Goal: Task Accomplishment & Management: Use online tool/utility

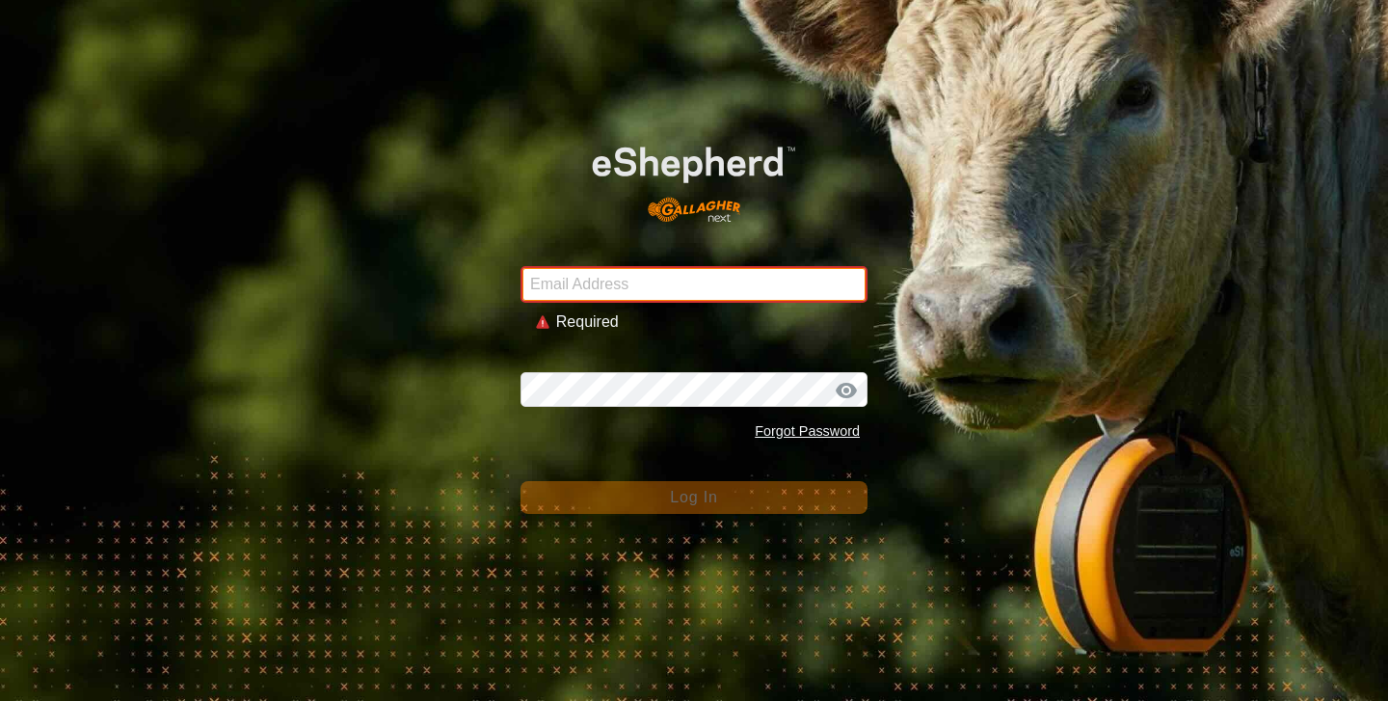
type input "[PERSON_NAME][EMAIL_ADDRESS][DOMAIN_NAME]"
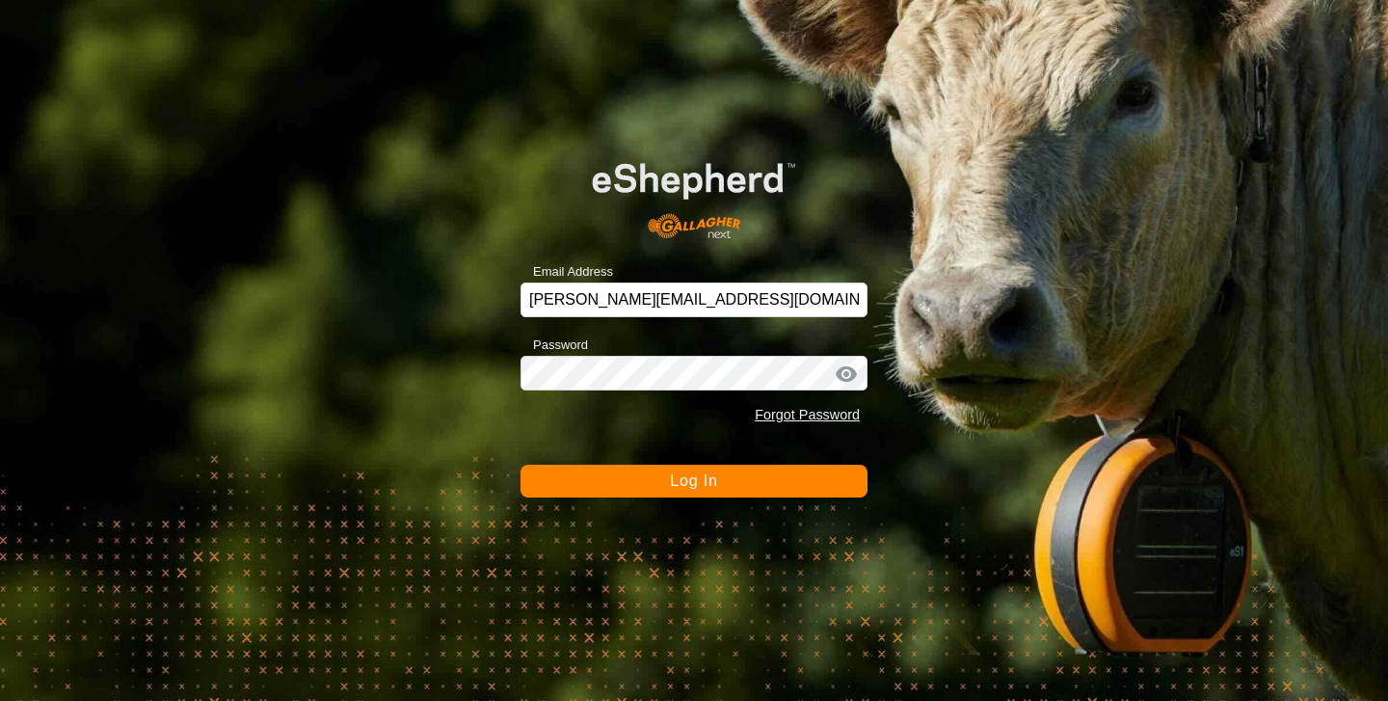
click at [699, 482] on span "Log In" at bounding box center [693, 480] width 47 height 16
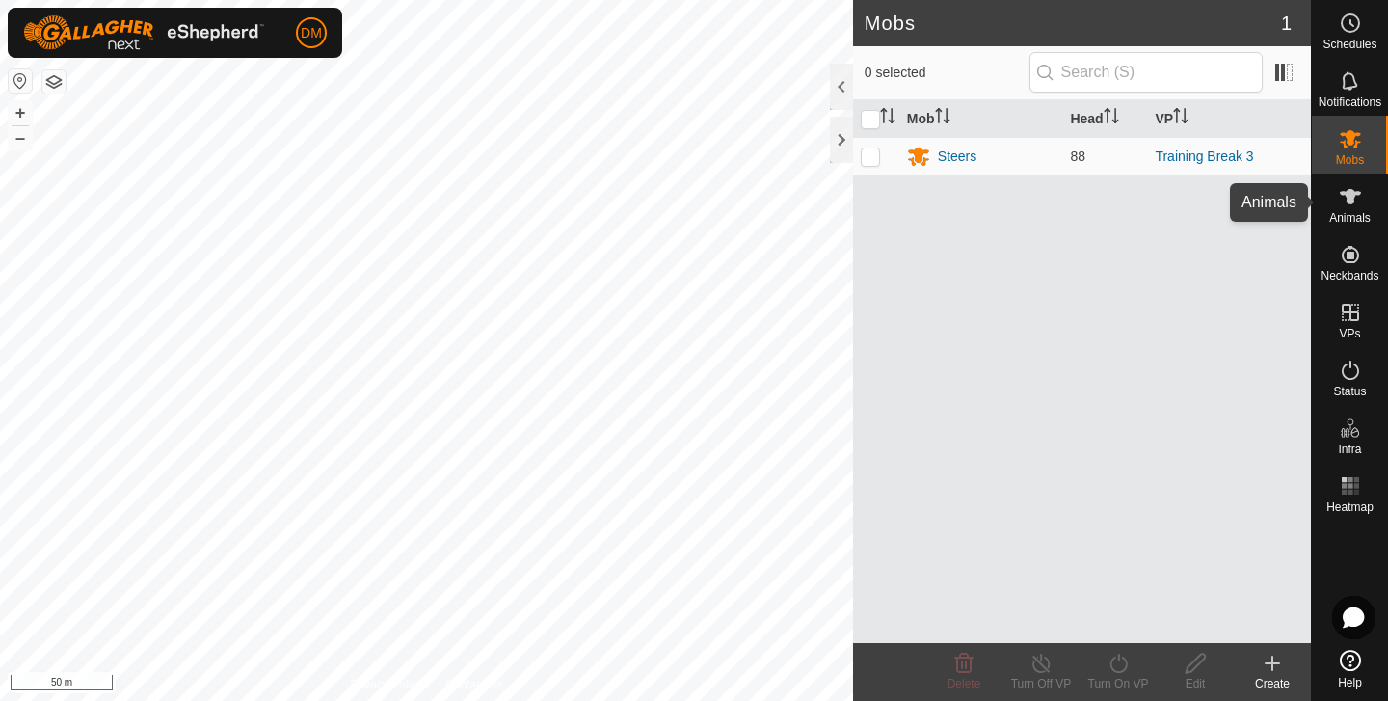
click at [1364, 196] on es-animals-svg-icon at bounding box center [1350, 196] width 35 height 31
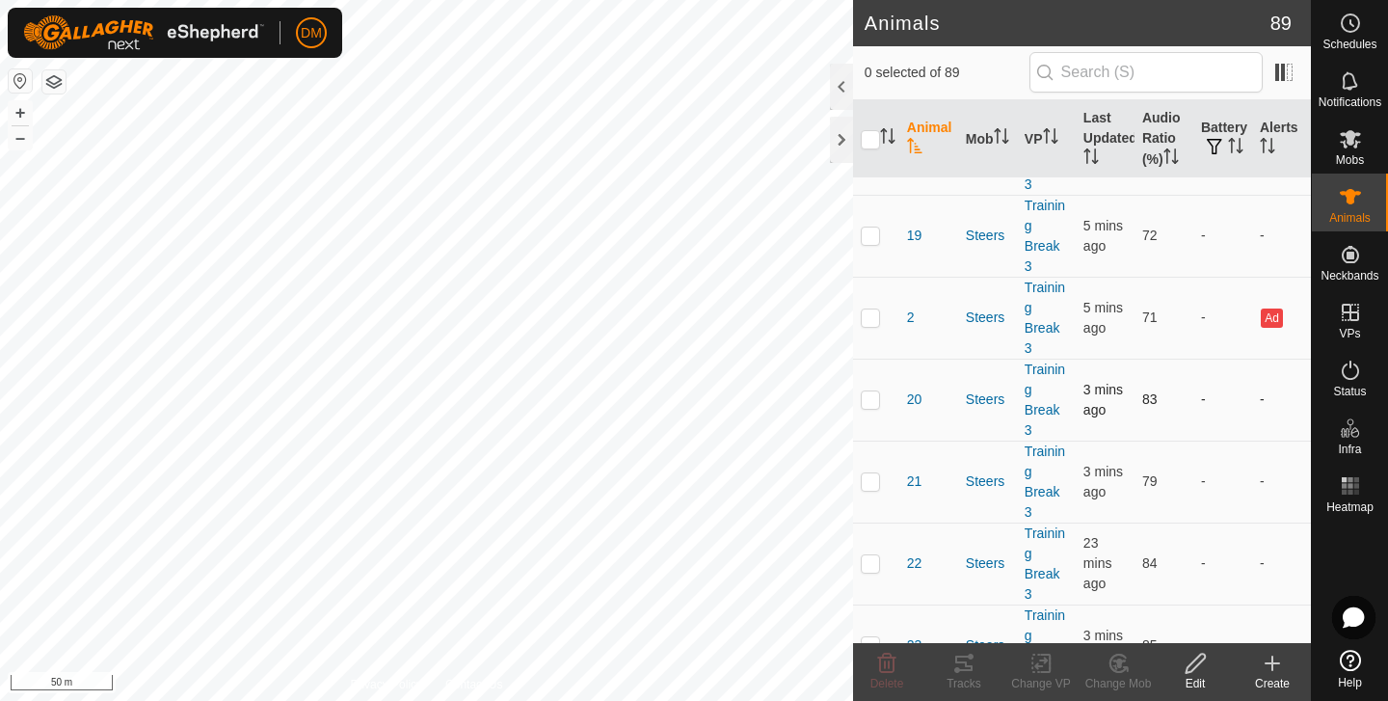
scroll to position [772, 0]
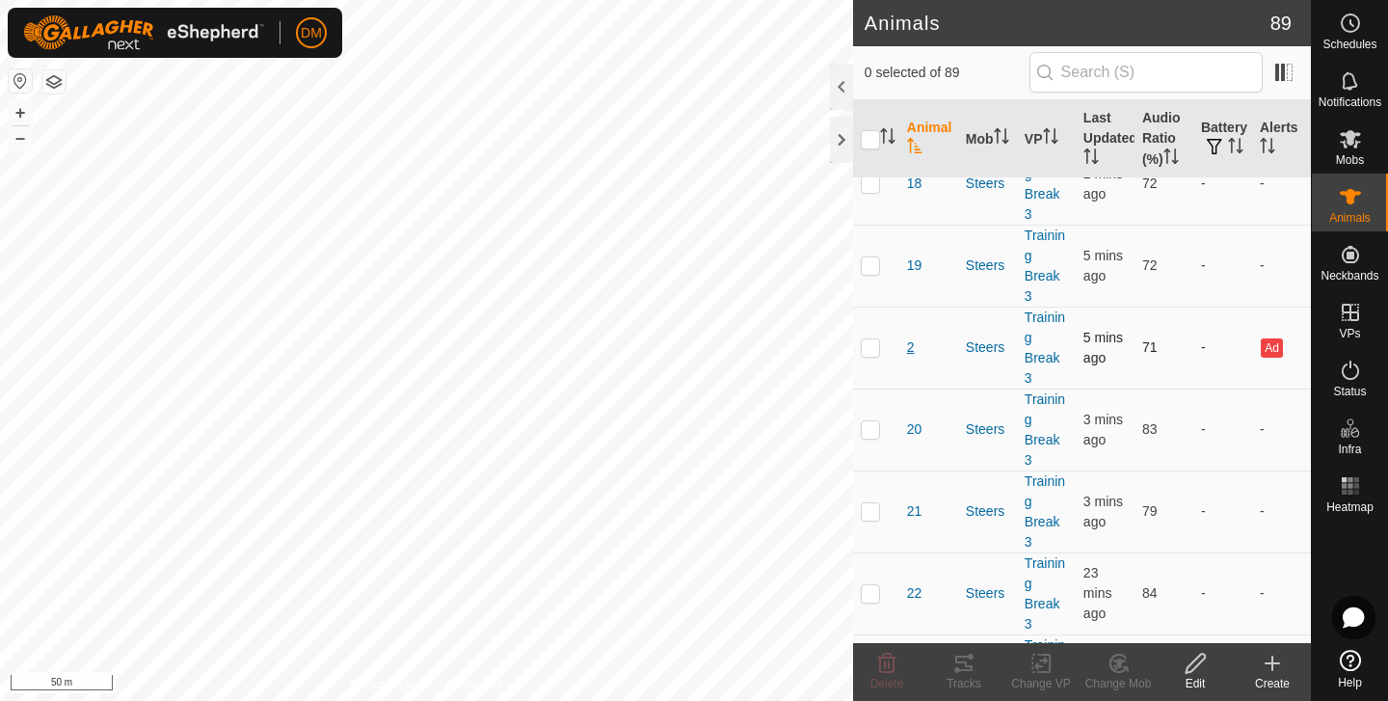
click at [911, 347] on span "2" at bounding box center [911, 347] width 8 height 20
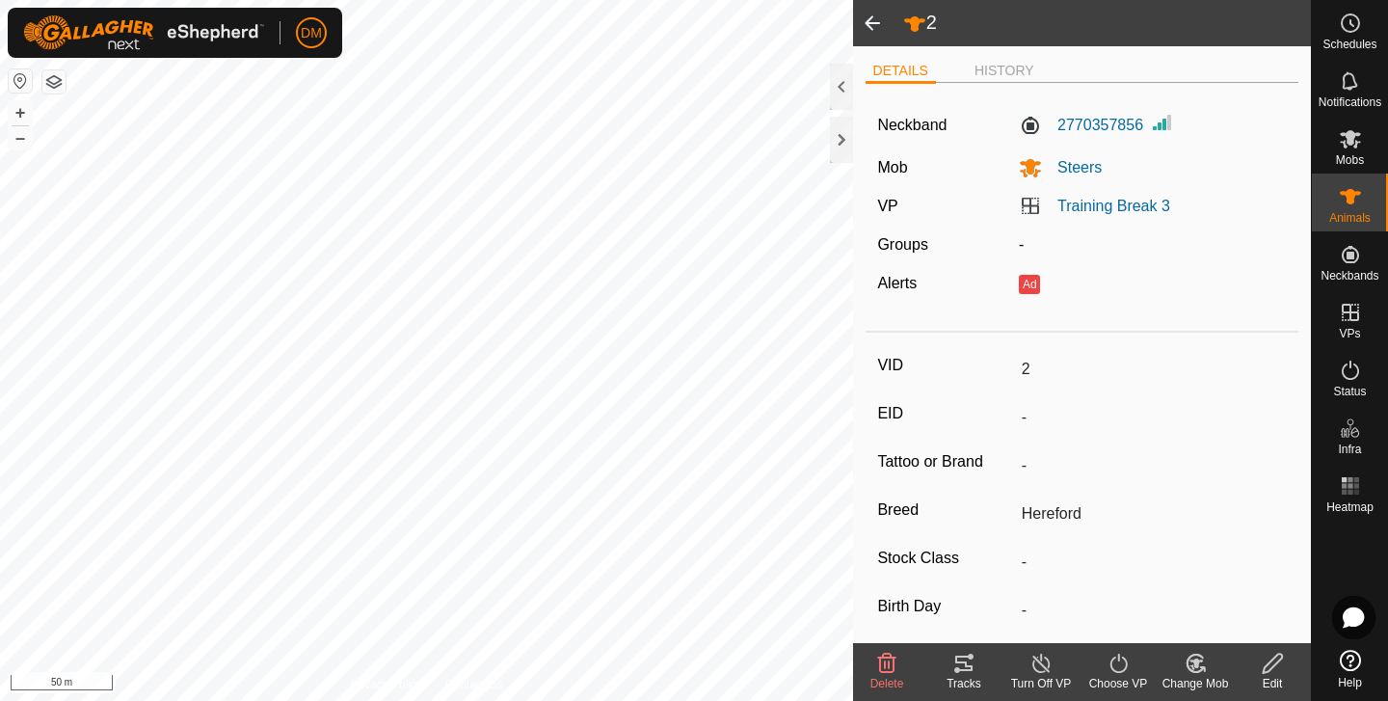
click at [869, 21] on span at bounding box center [872, 23] width 39 height 46
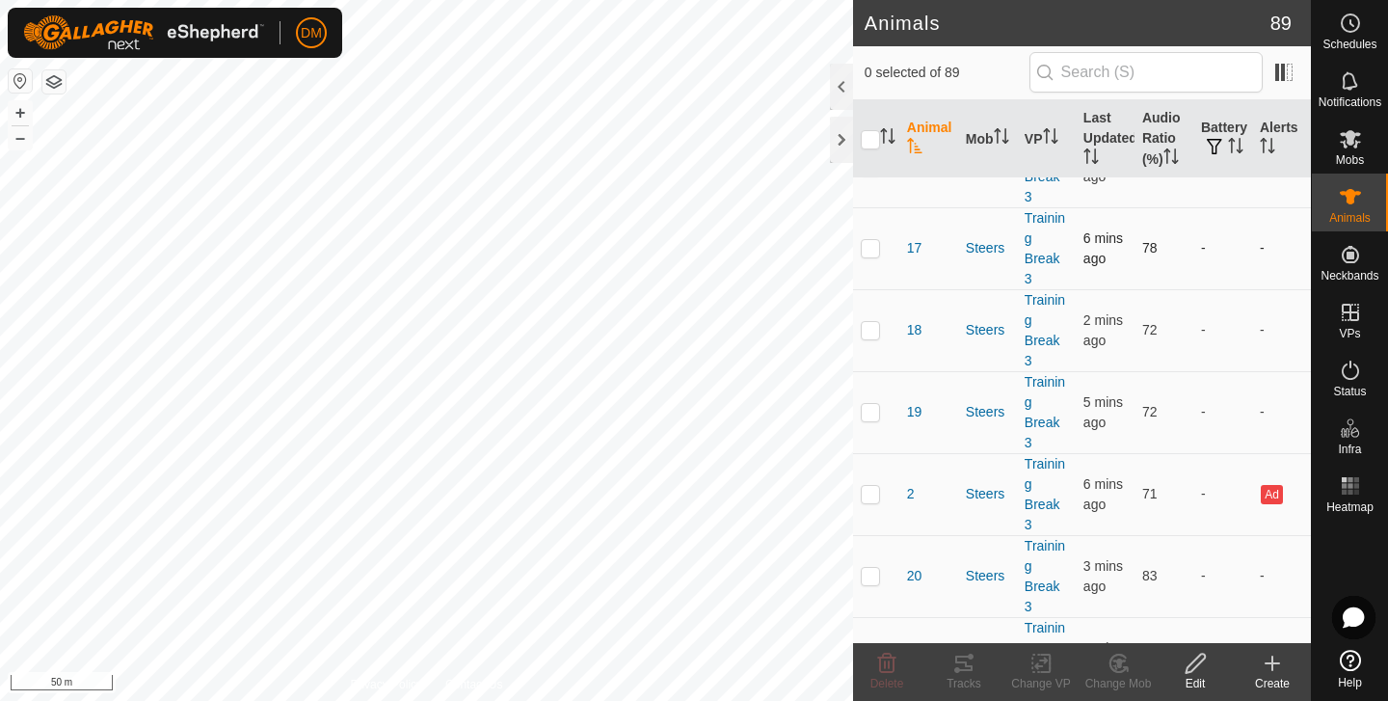
scroll to position [674, 0]
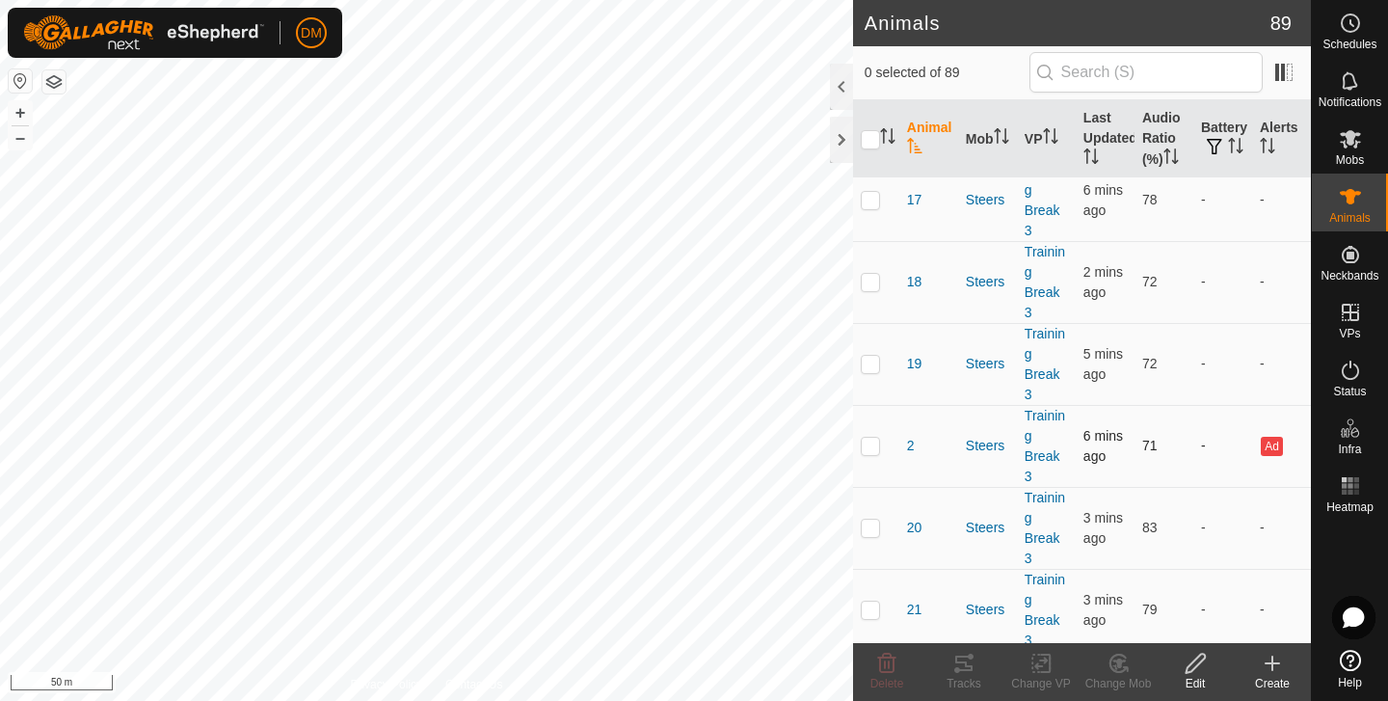
click at [871, 444] on p-checkbox at bounding box center [870, 445] width 19 height 15
click at [959, 659] on icon at bounding box center [963, 663] width 23 height 23
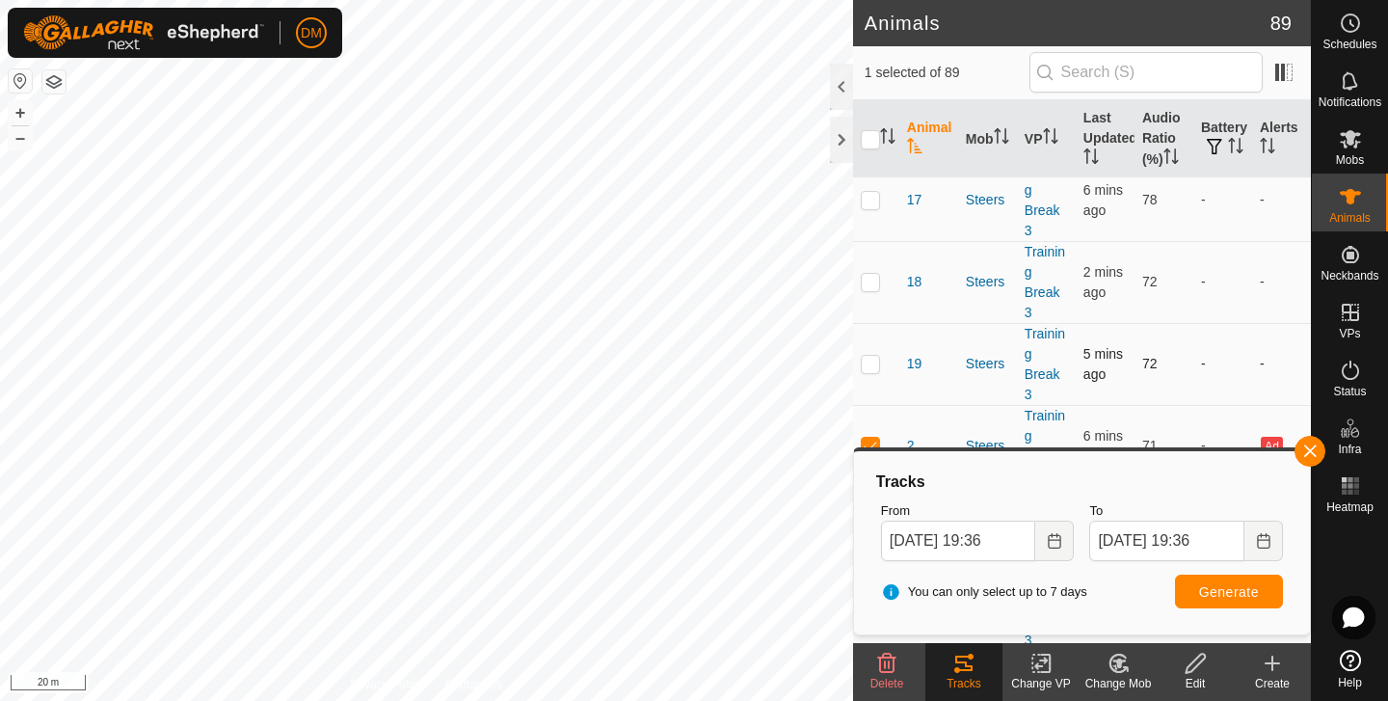
click at [923, 386] on div "Animals 89 1 selected of 89 Animal Mob VP Last Updated Audio Ratio (%) Battery …" at bounding box center [655, 350] width 1311 height 701
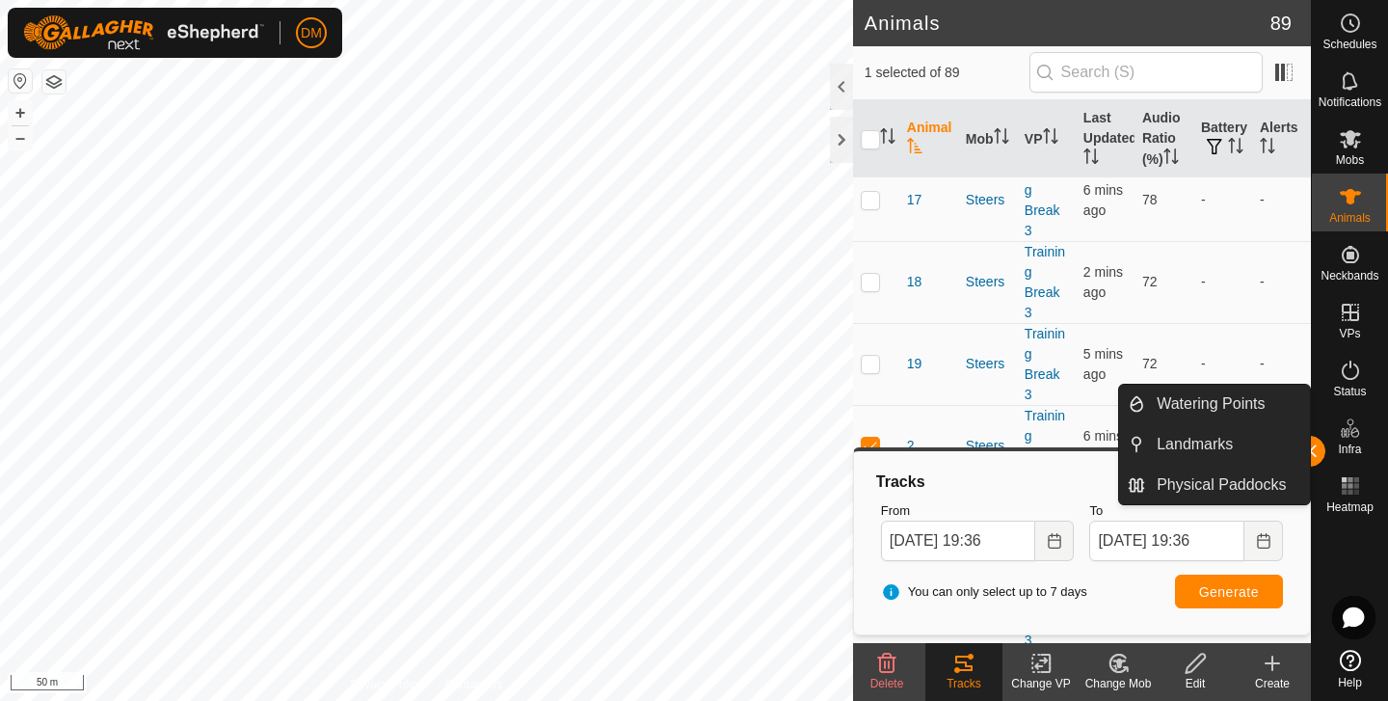
click at [1315, 450] on button "button" at bounding box center [1310, 451] width 31 height 31
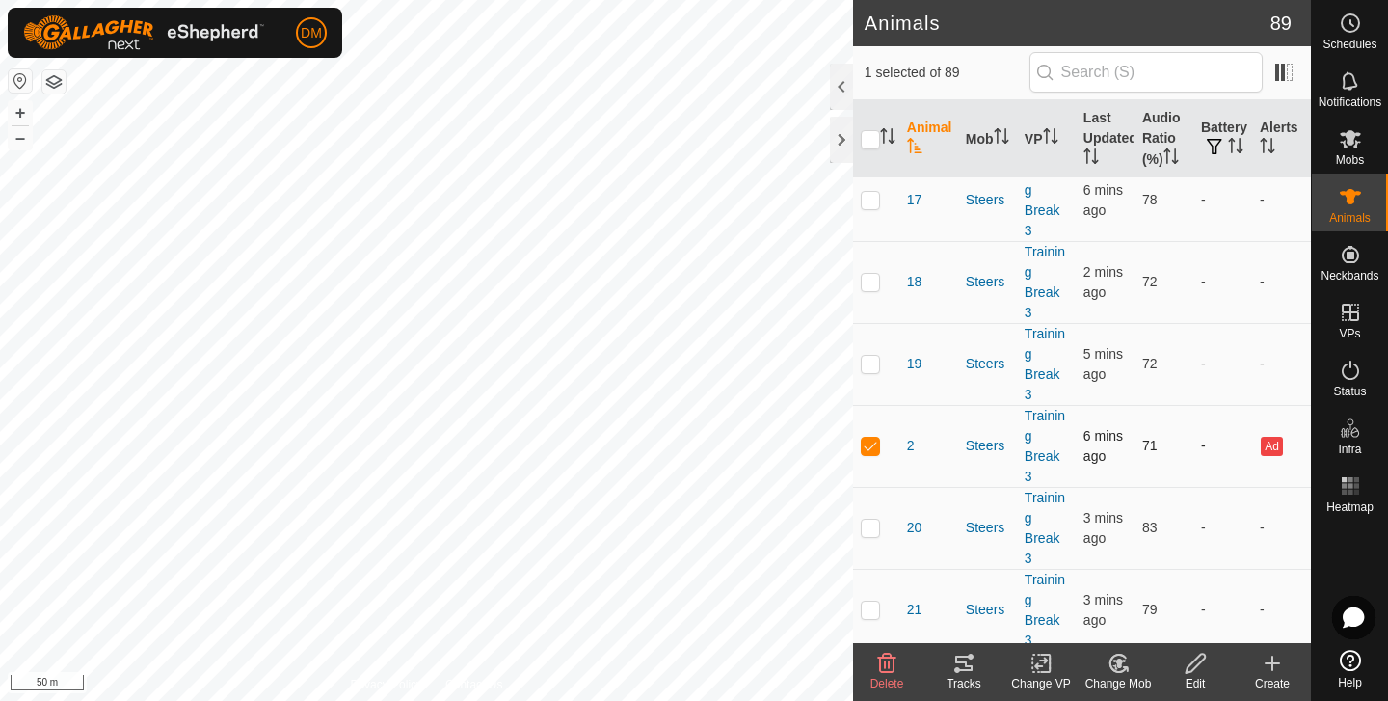
click at [868, 447] on p-checkbox at bounding box center [870, 445] width 19 height 15
checkbox input "false"
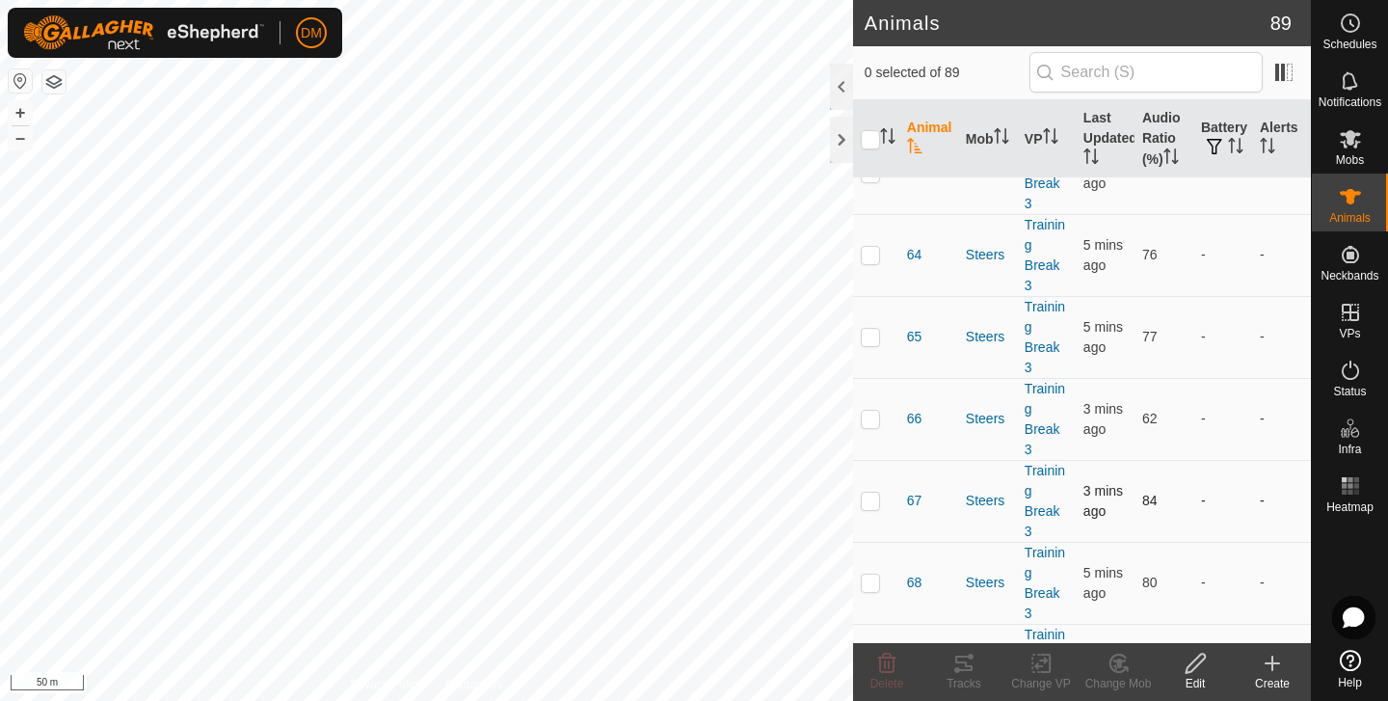
scroll to position [5028, 0]
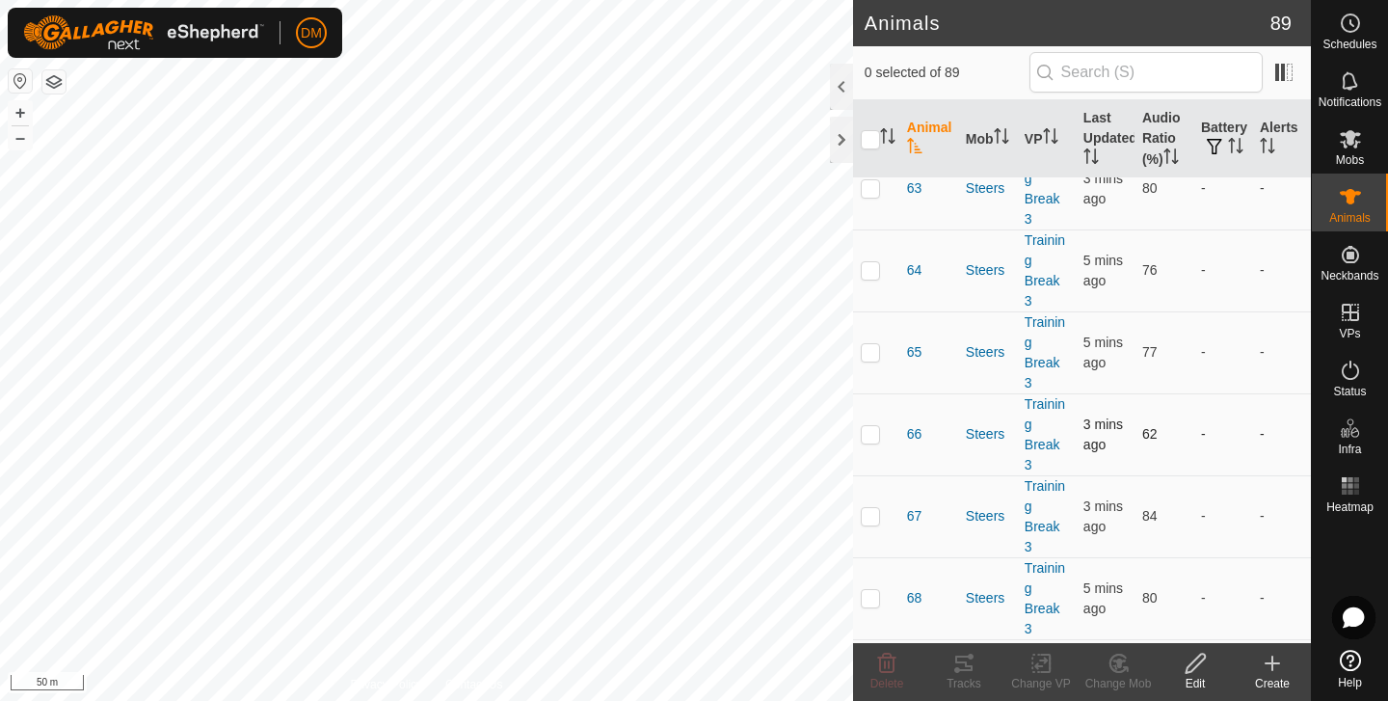
click at [871, 432] on p-checkbox at bounding box center [870, 433] width 19 height 15
checkbox input "true"
click at [967, 664] on icon at bounding box center [963, 663] width 17 height 15
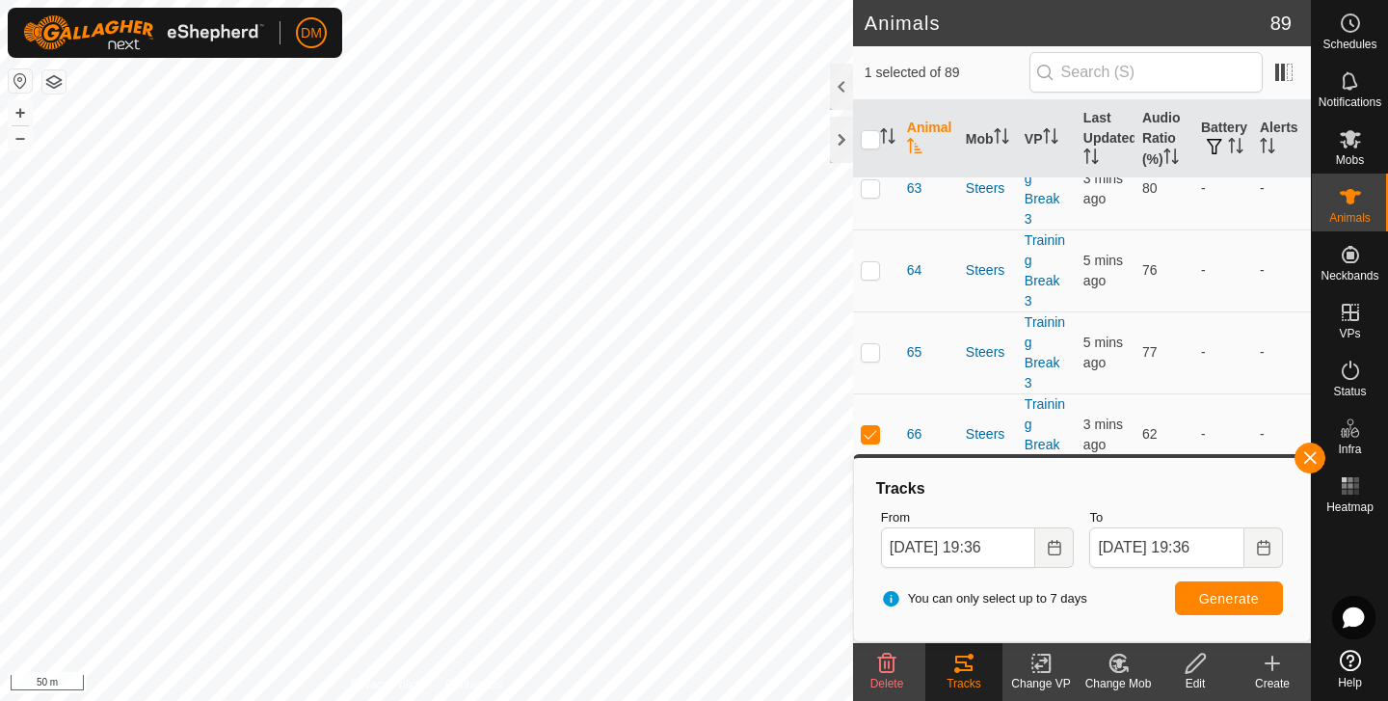
click at [1309, 459] on button "button" at bounding box center [1310, 457] width 31 height 31
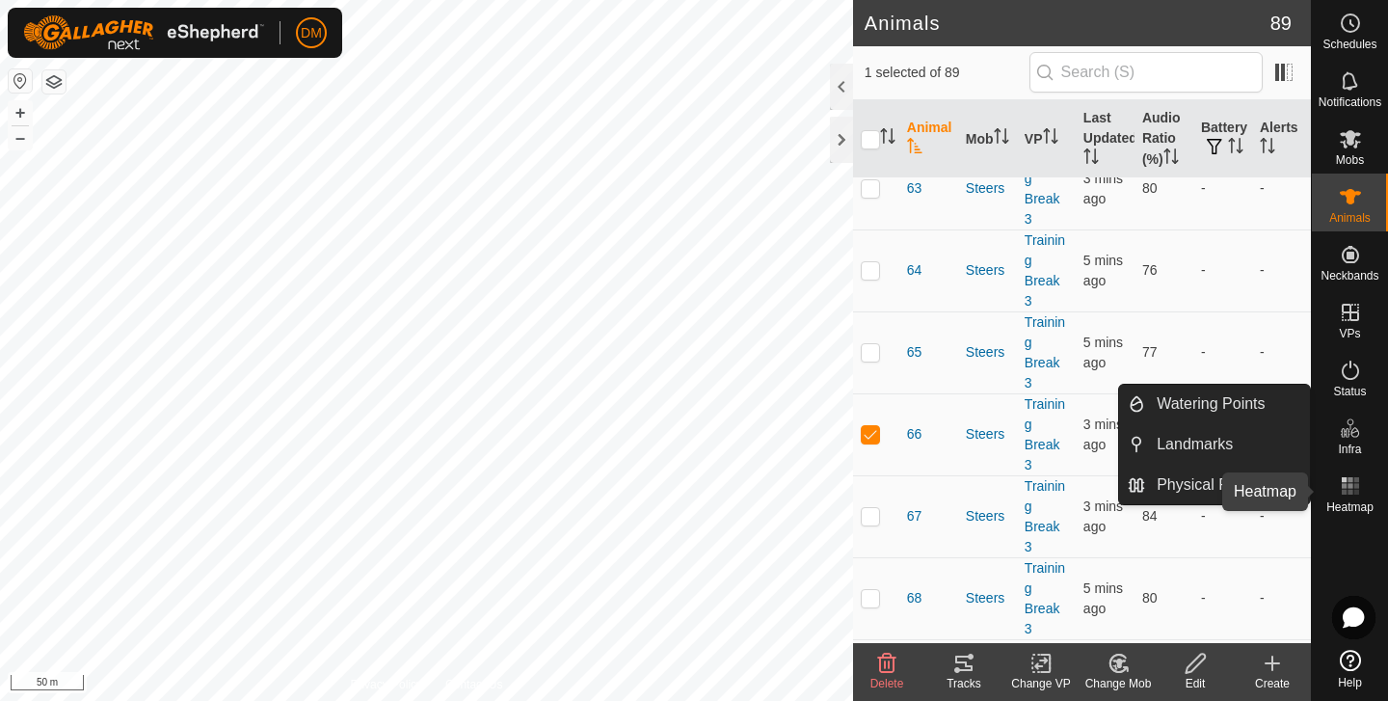
click at [1354, 486] on icon at bounding box center [1350, 485] width 23 height 23
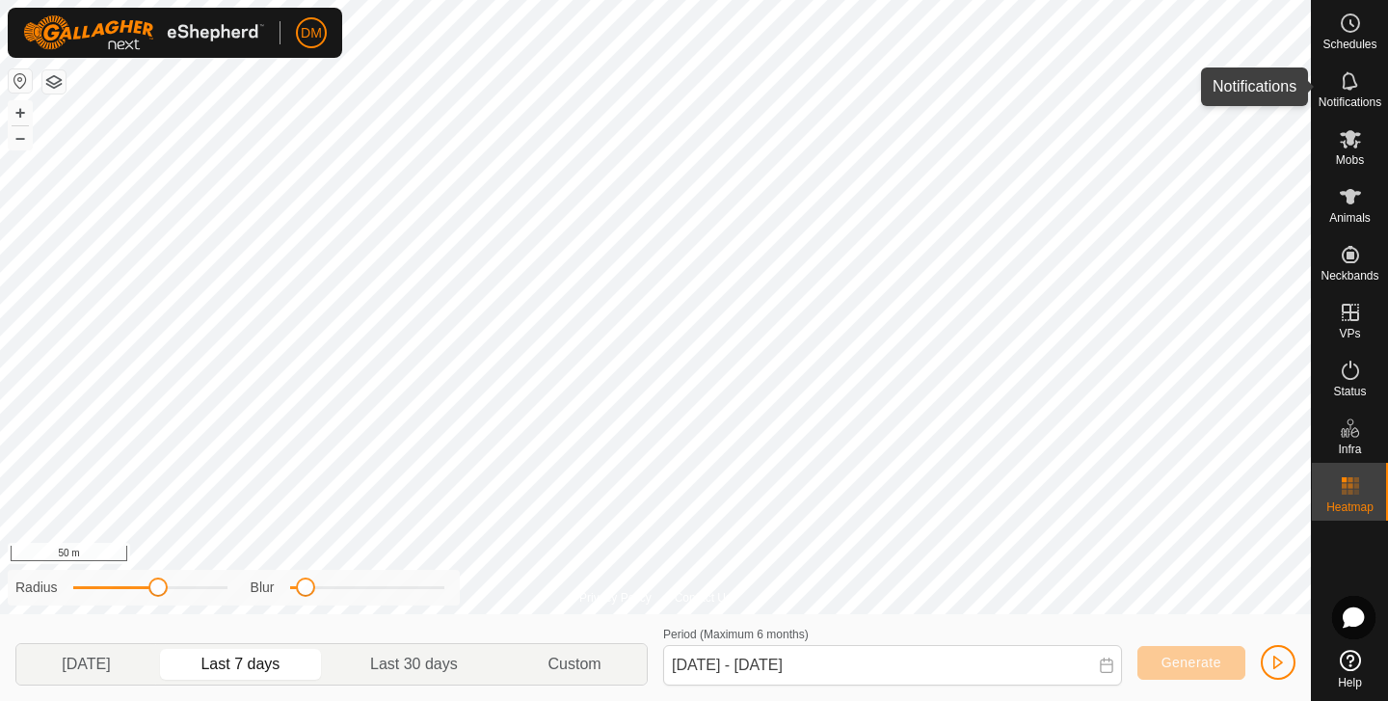
click at [1351, 81] on icon at bounding box center [1350, 80] width 23 height 23
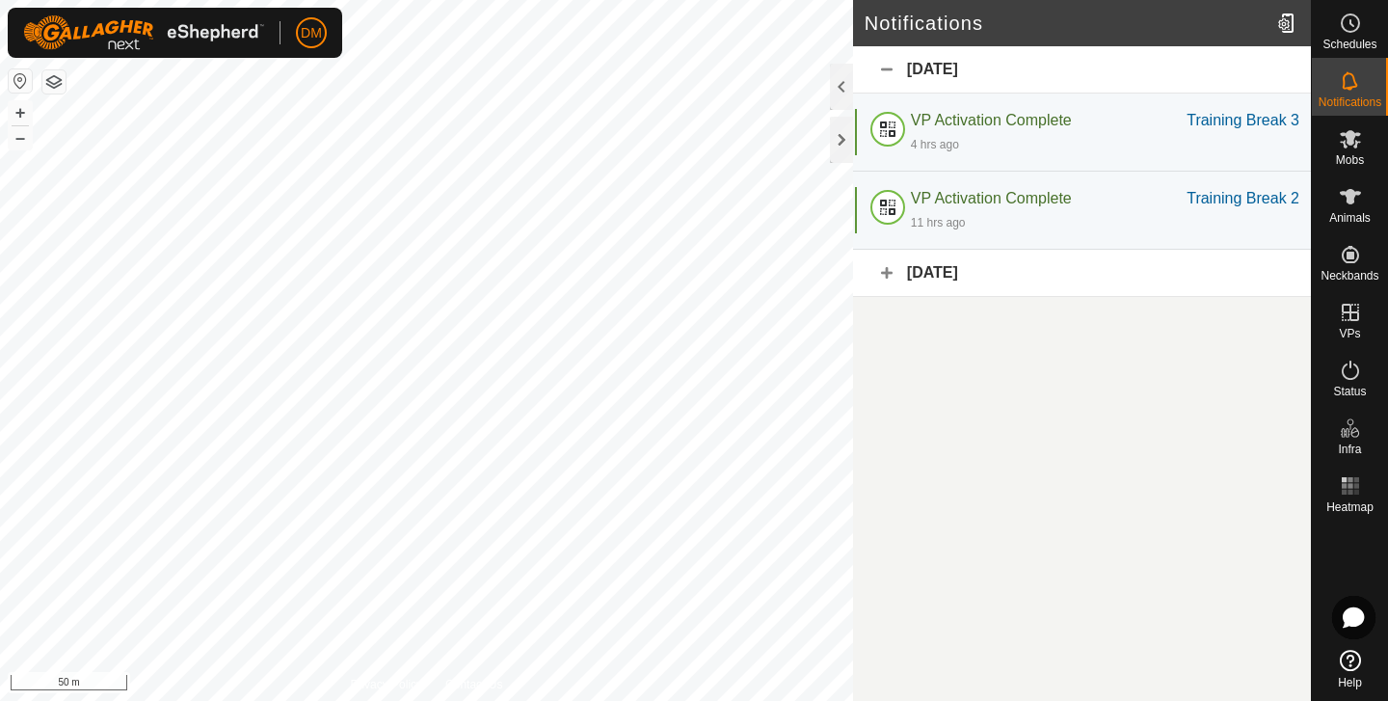
click at [887, 273] on div "[DATE]" at bounding box center [1082, 273] width 458 height 47
